Goal: Navigation & Orientation: Understand site structure

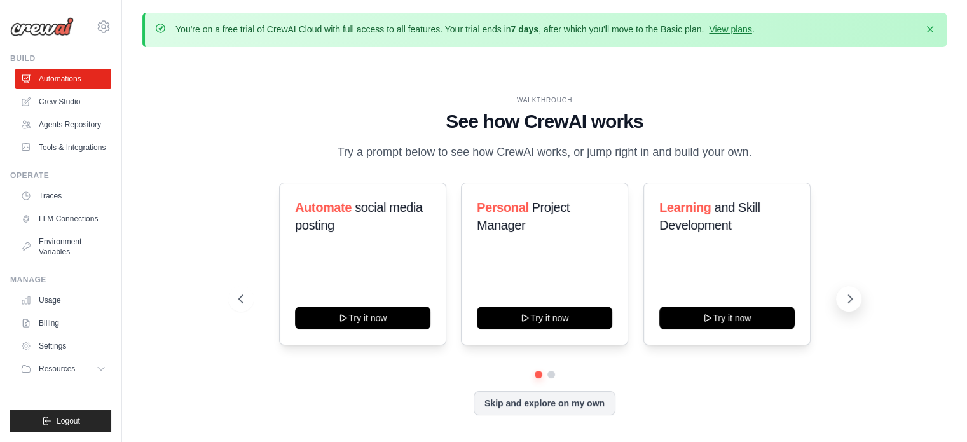
click at [848, 301] on icon at bounding box center [850, 299] width 4 height 8
click at [505, 402] on button "Skip and explore on my own" at bounding box center [545, 402] width 142 height 24
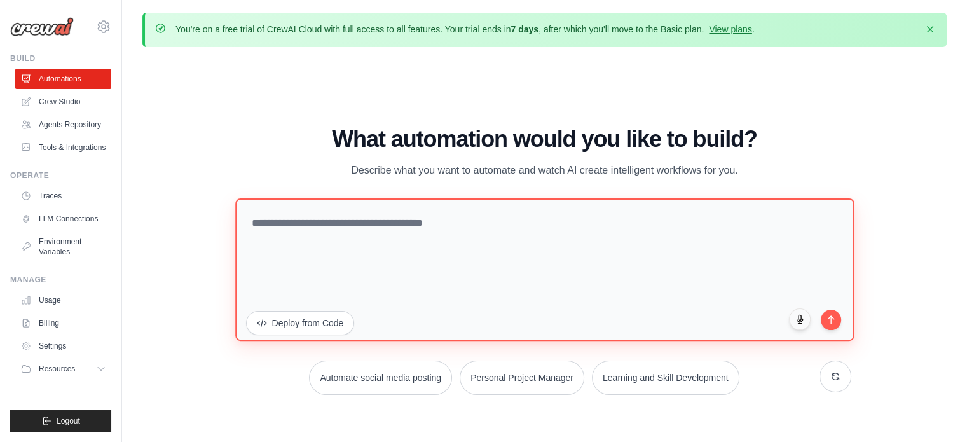
click at [422, 230] on textarea at bounding box center [544, 269] width 619 height 142
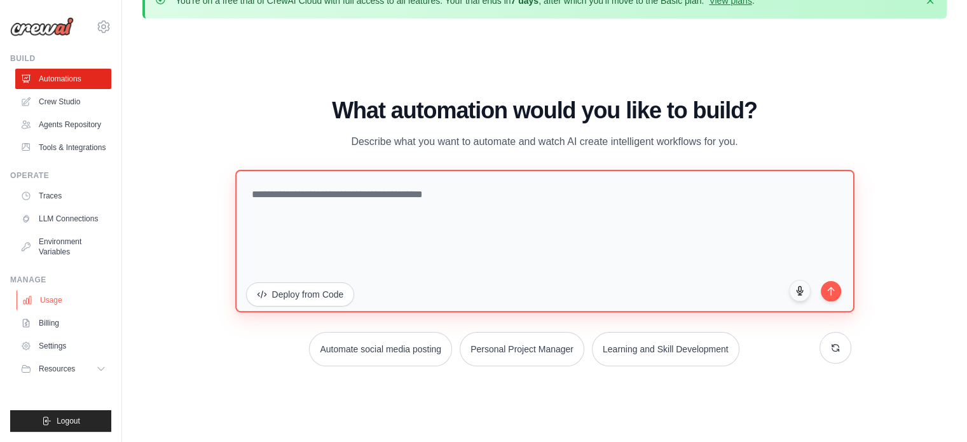
scroll to position [44, 0]
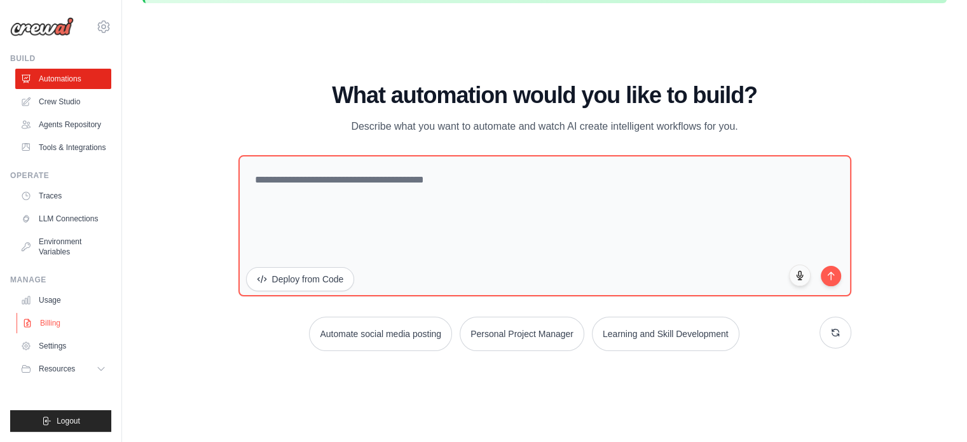
click at [46, 326] on link "Billing" at bounding box center [65, 323] width 96 height 20
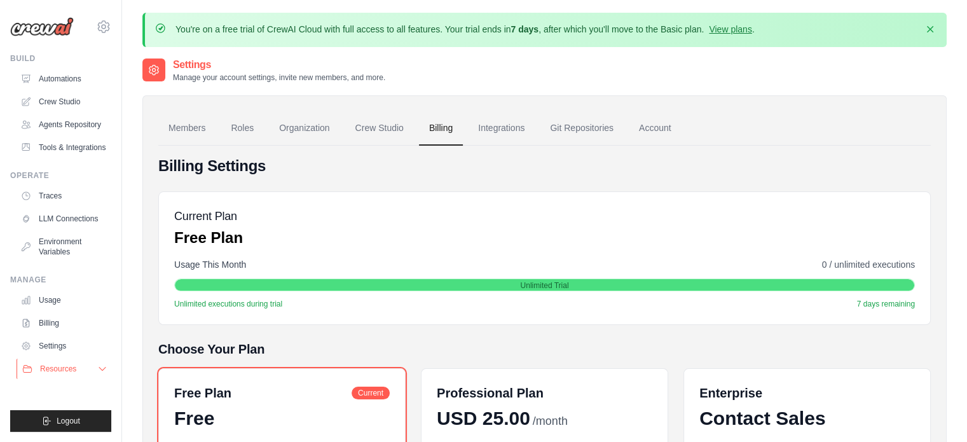
click at [55, 370] on span "Resources" at bounding box center [58, 369] width 36 height 10
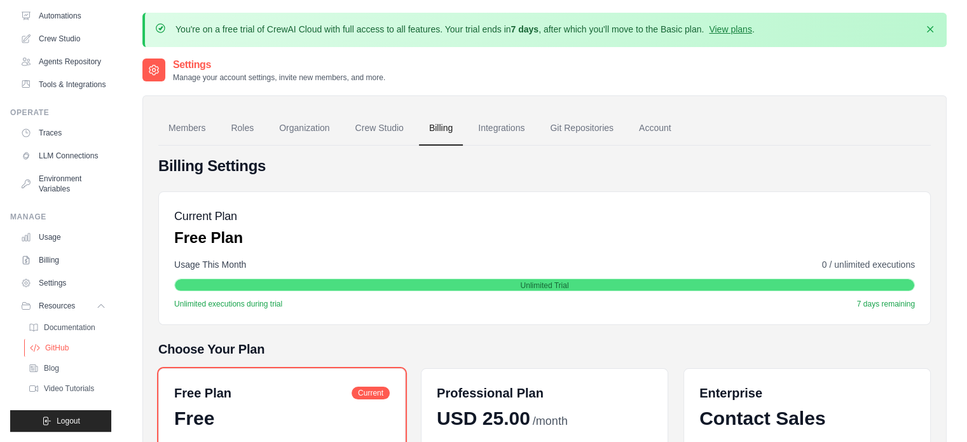
click at [60, 345] on span "GitHub" at bounding box center [57, 348] width 24 height 10
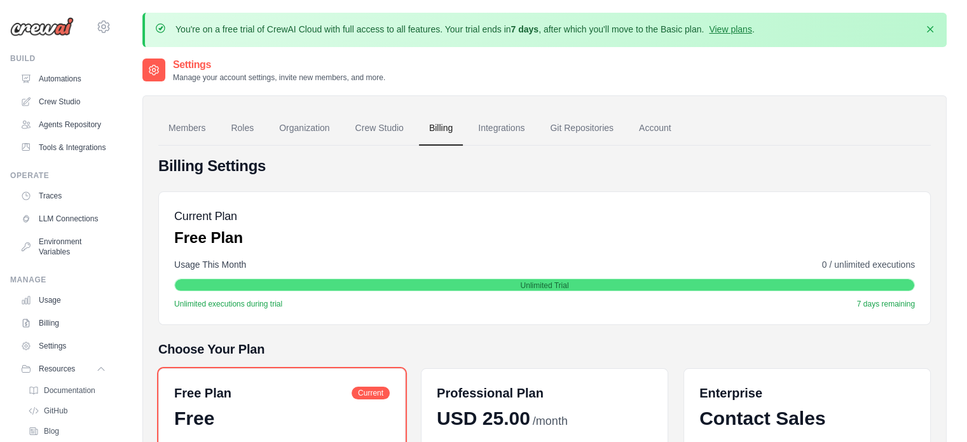
click at [28, 25] on img at bounding box center [42, 26] width 64 height 19
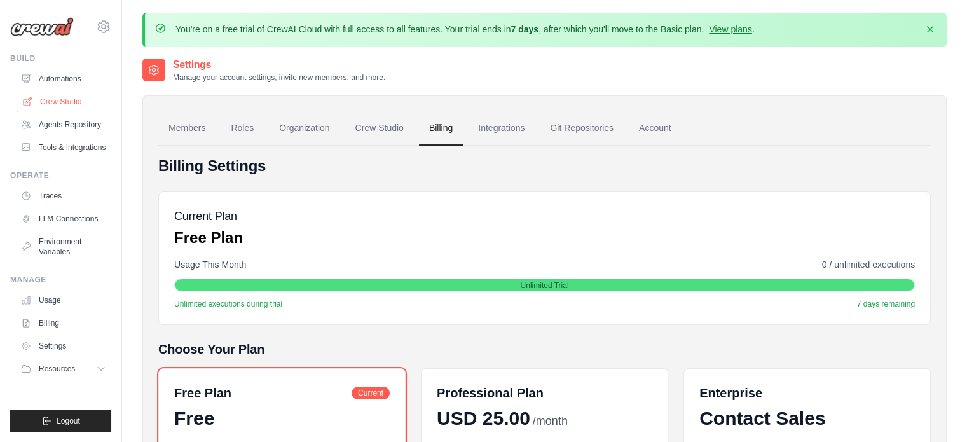
click at [54, 98] on link "Crew Studio" at bounding box center [65, 102] width 96 height 20
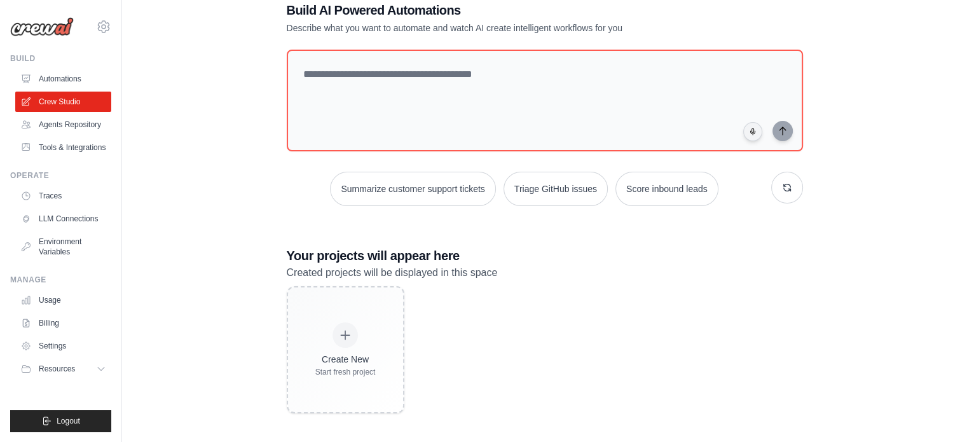
scroll to position [80, 0]
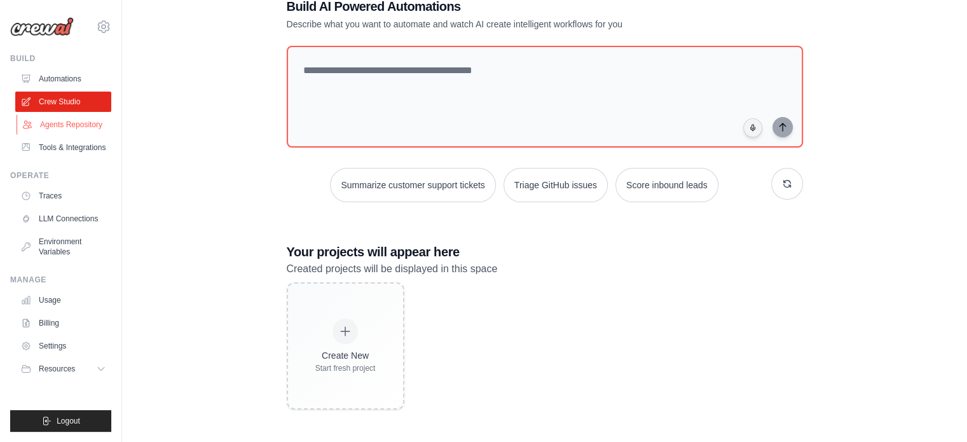
click at [46, 134] on link "Agents Repository" at bounding box center [65, 124] width 96 height 20
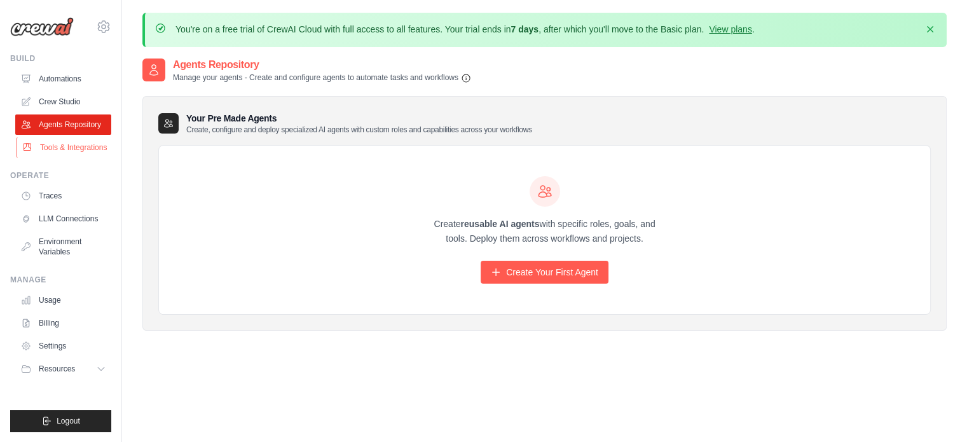
click at [56, 145] on link "Tools & Integrations" at bounding box center [65, 147] width 96 height 20
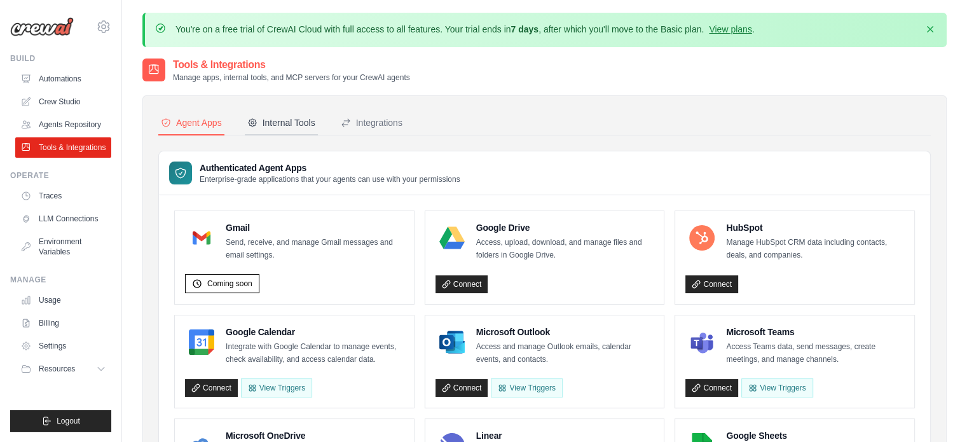
click at [293, 127] on div "Internal Tools" at bounding box center [281, 122] width 68 height 13
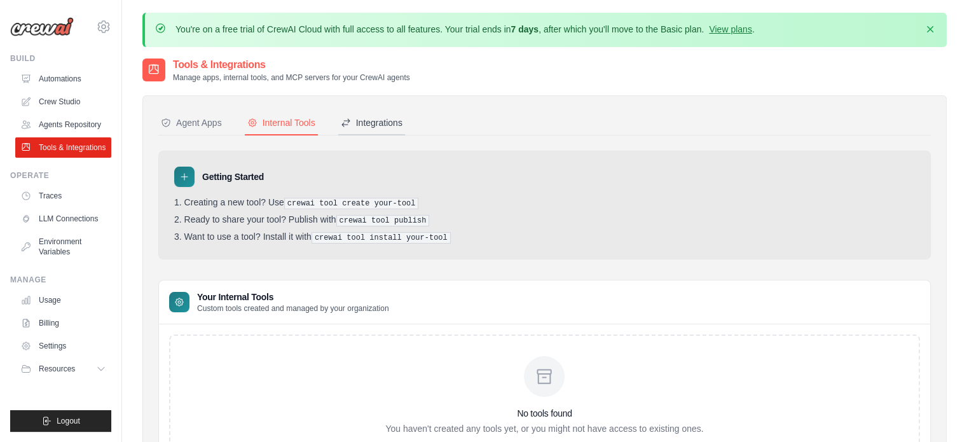
click at [373, 114] on button "Integrations" at bounding box center [371, 123] width 67 height 24
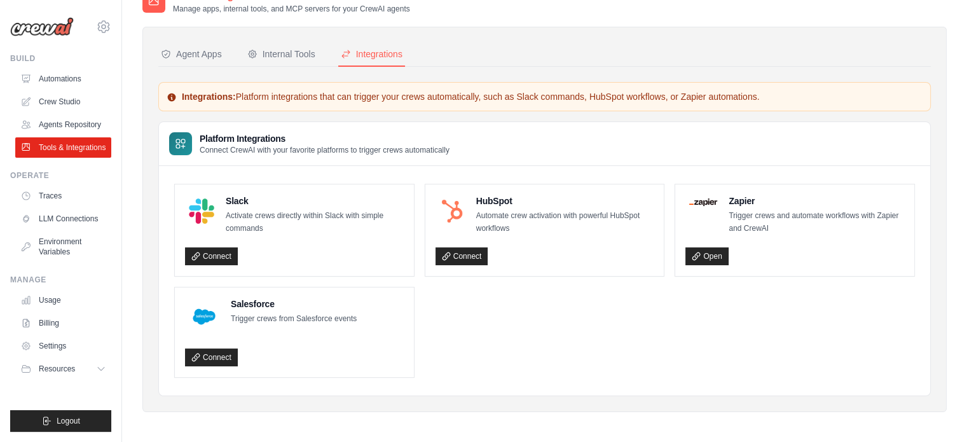
scroll to position [69, 0]
click at [287, 38] on div "Agent Apps Internal Tools Integrations Authenticated Agent Apps Enterprise-grad…" at bounding box center [544, 218] width 805 height 385
click at [286, 51] on div "Internal Tools" at bounding box center [281, 53] width 68 height 13
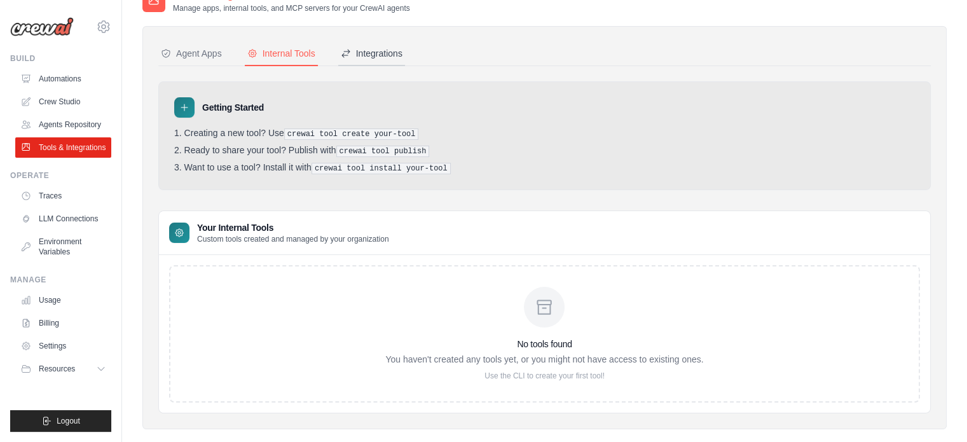
click at [380, 64] on button "Integrations" at bounding box center [371, 54] width 67 height 24
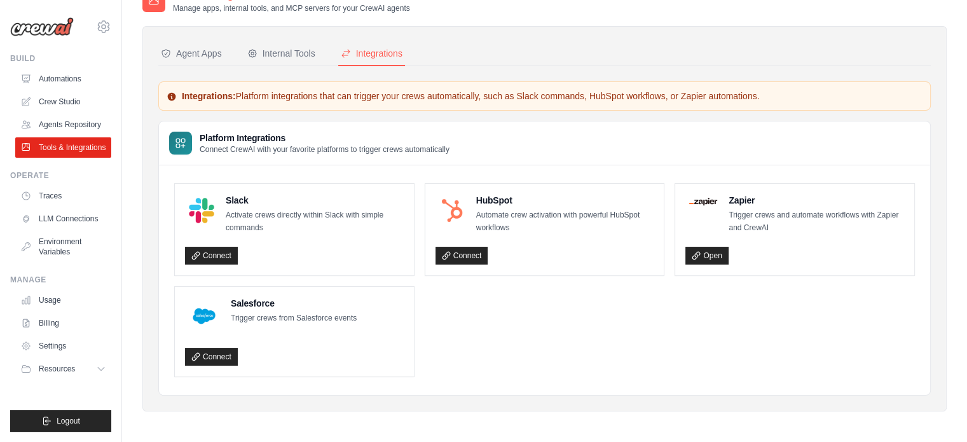
click at [209, 40] on div "Agent Apps Internal Tools Integrations Authenticated Agent Apps Enterprise-grad…" at bounding box center [544, 218] width 805 height 385
click at [205, 52] on div "Agent Apps" at bounding box center [191, 53] width 61 height 13
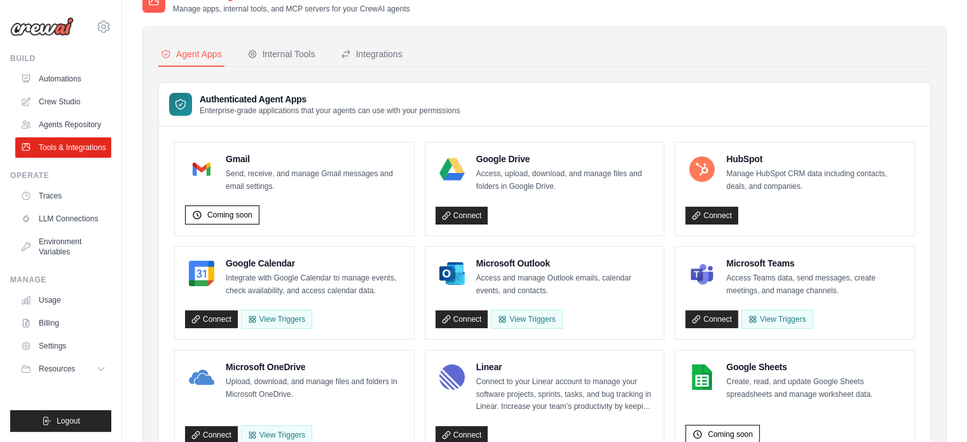
scroll to position [63, 0]
